Goal: Information Seeking & Learning: Find specific fact

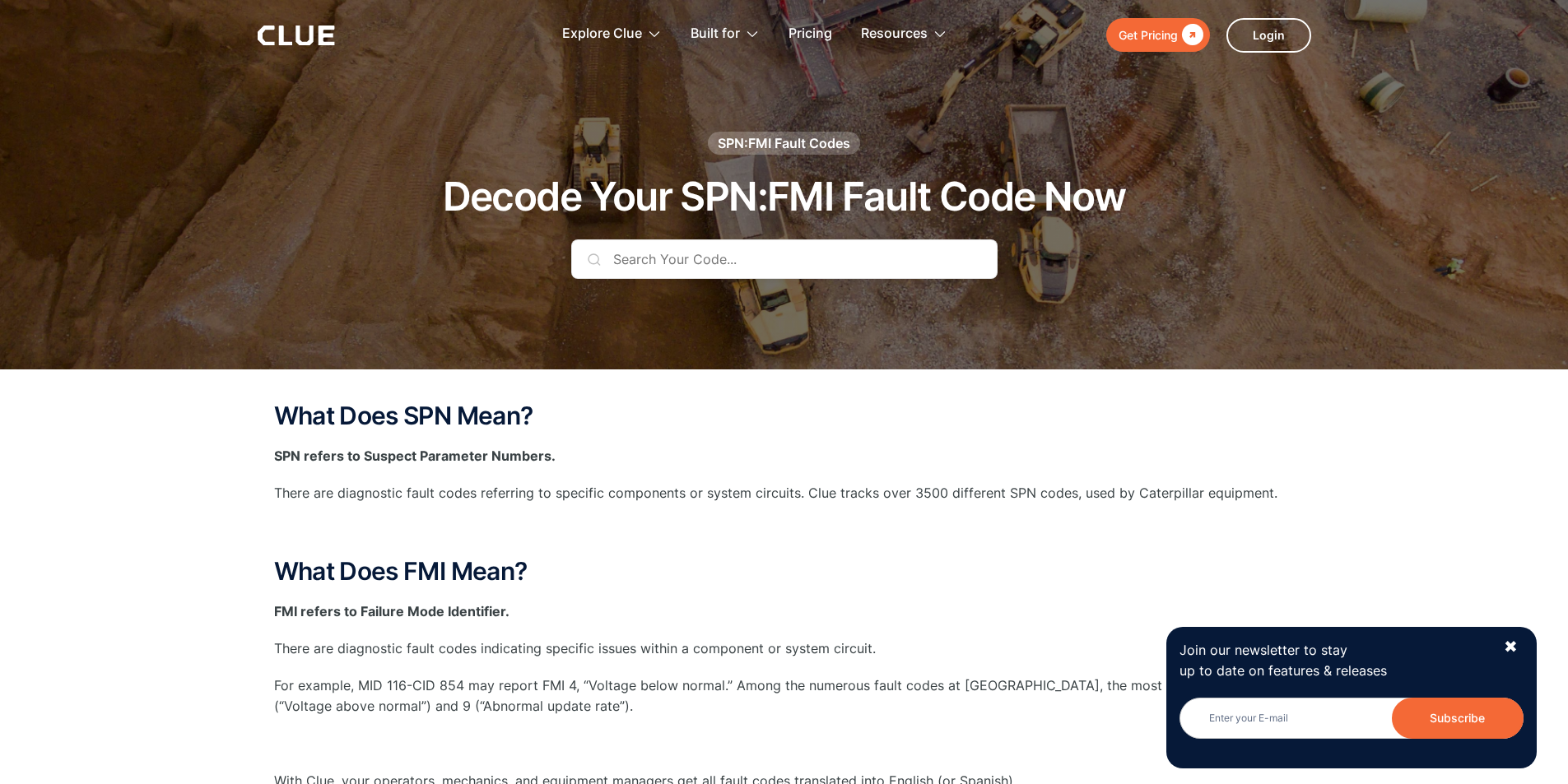
click at [714, 255] on input "text" at bounding box center [784, 258] width 427 height 39
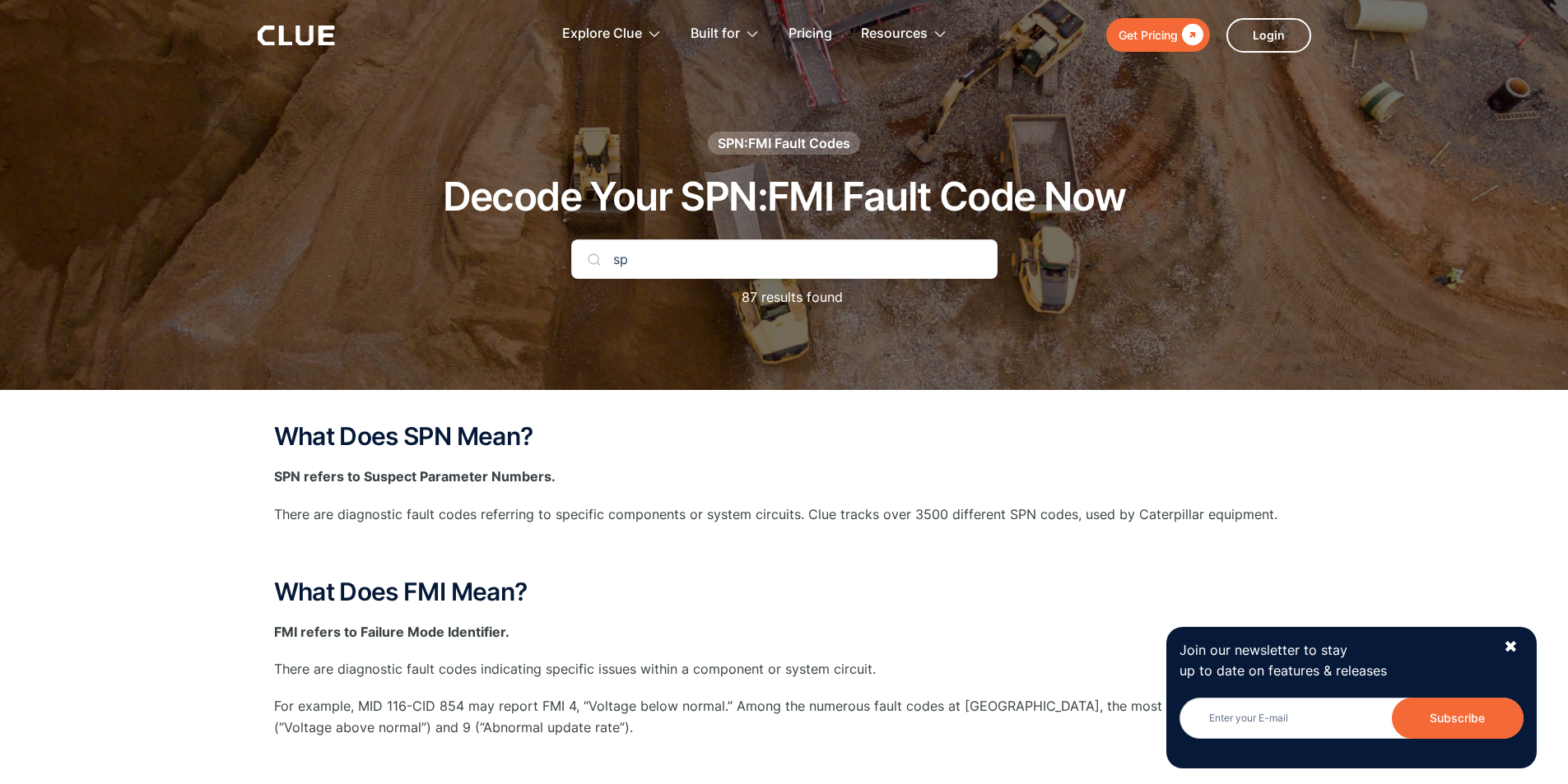
type input "s"
type input "5"
click at [1517, 645] on div "✖" at bounding box center [1511, 647] width 14 height 21
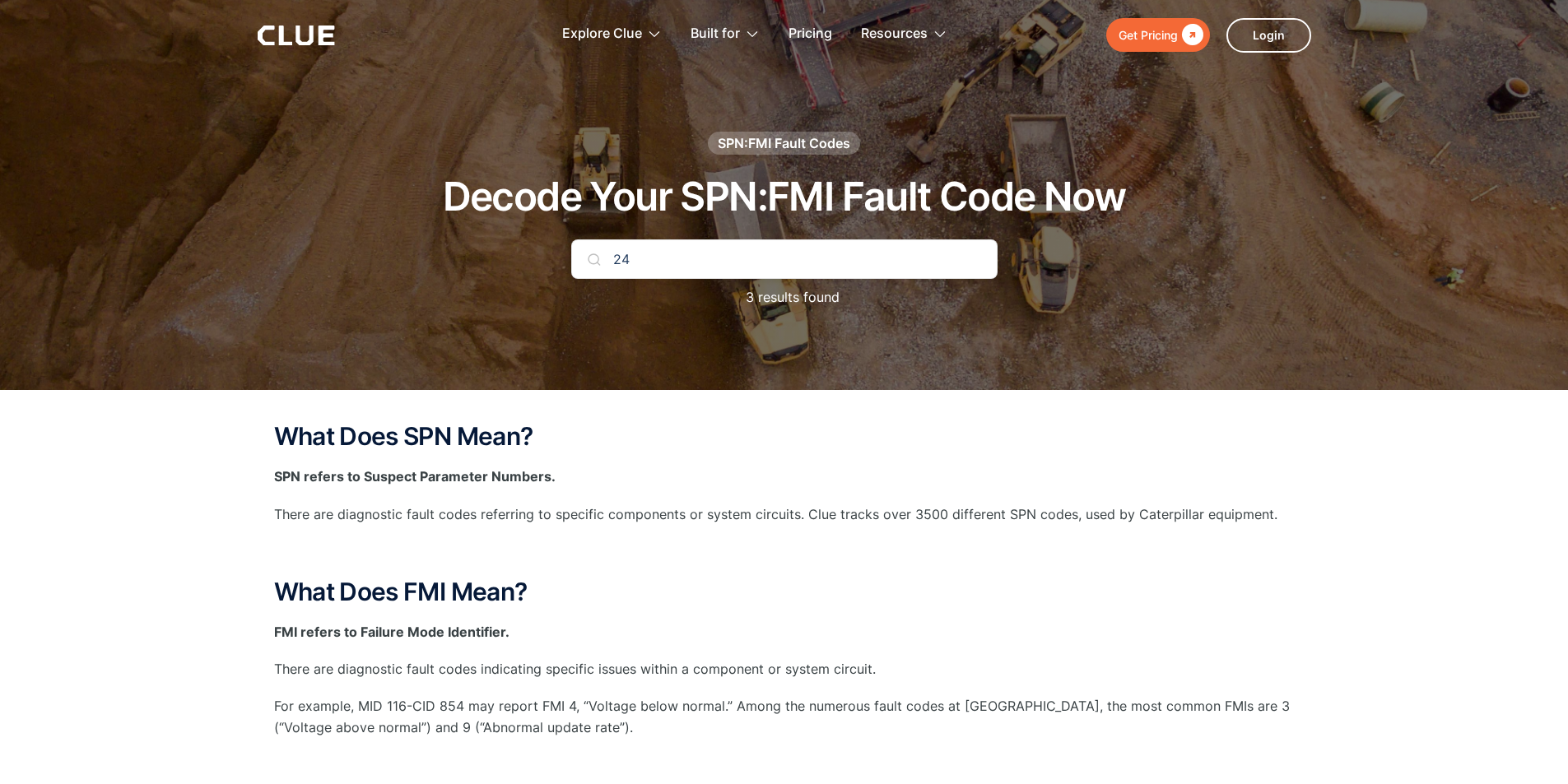
click at [770, 261] on input "24" at bounding box center [784, 258] width 427 height 39
click at [766, 258] on input "24" at bounding box center [784, 258] width 427 height 39
type input "2"
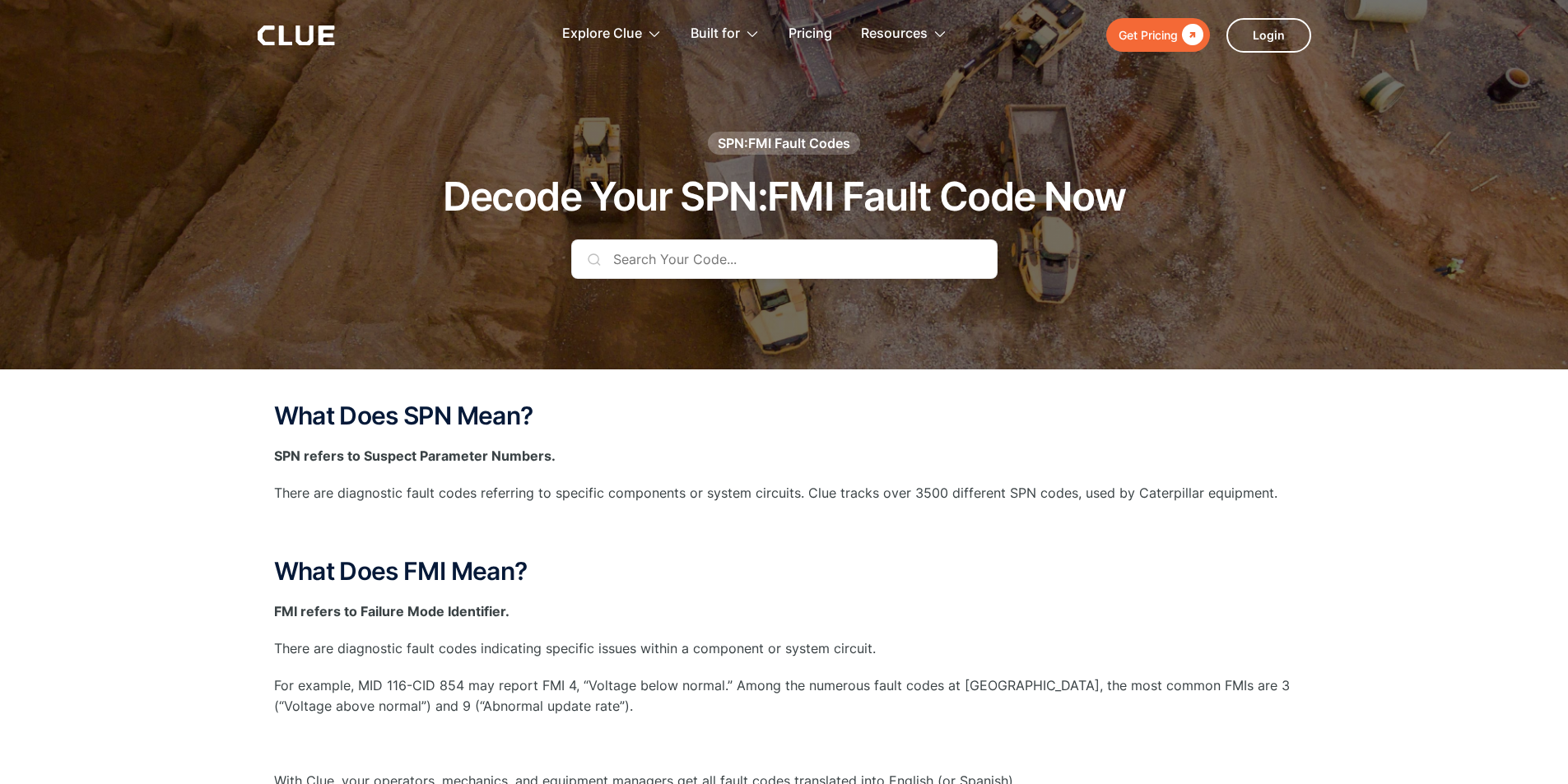
type input "1"
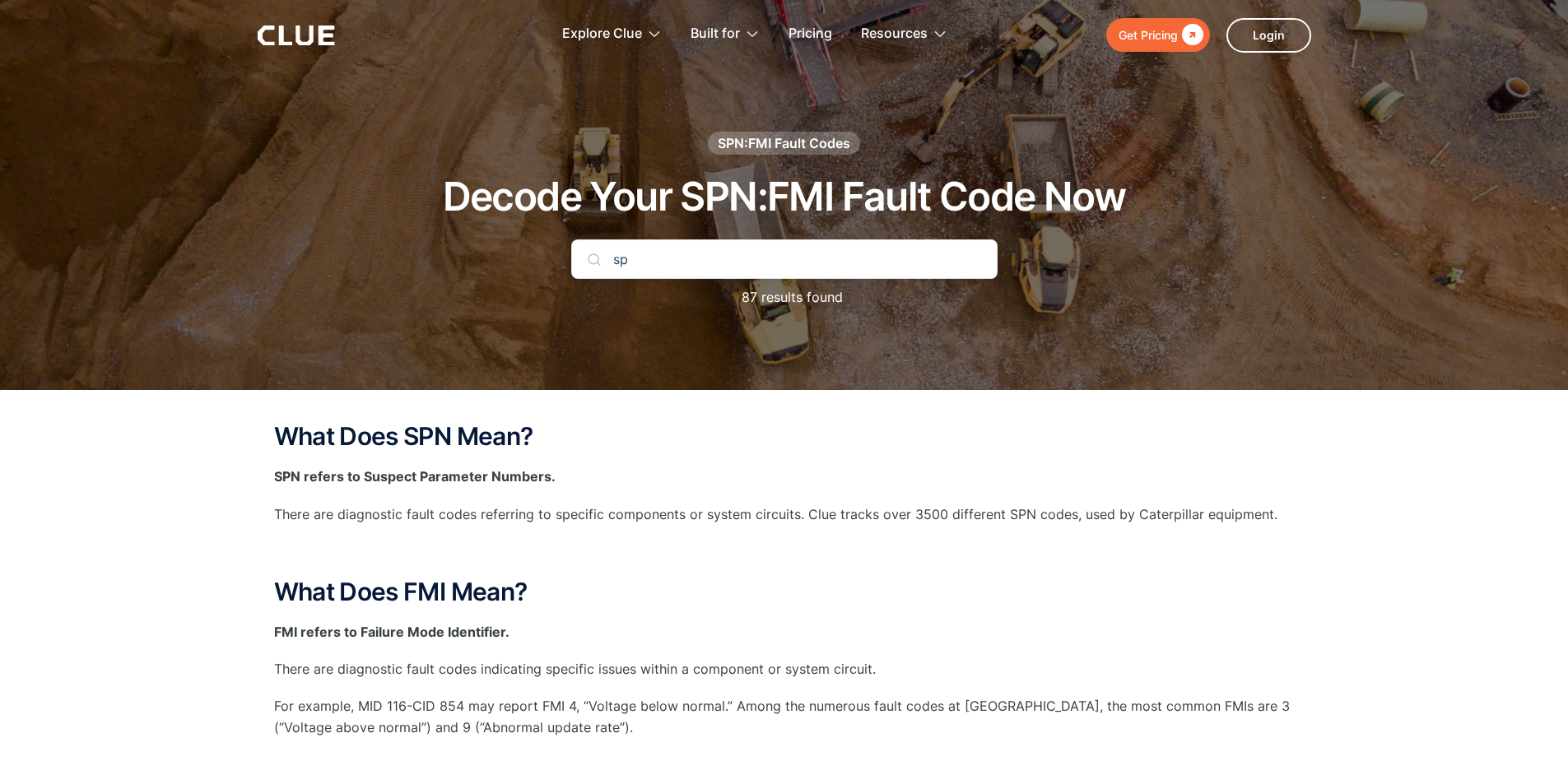
type input "s"
type input "spn 517"
